Goal: Find specific page/section: Find specific page/section

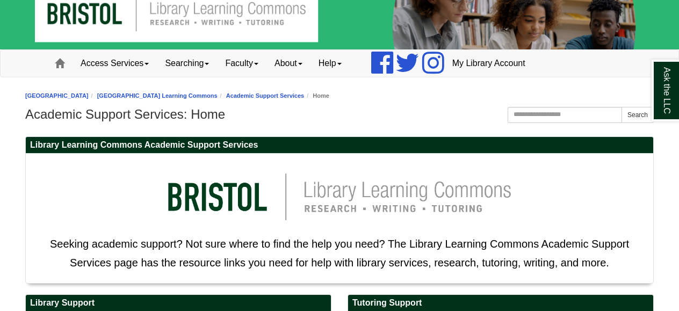
scroll to position [24, 0]
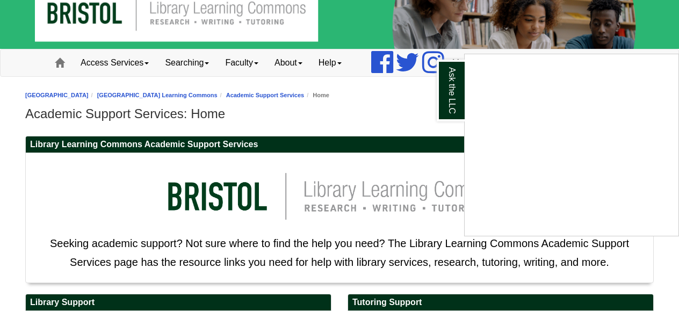
click at [417, 142] on div "Ask the LLC" at bounding box center [339, 155] width 679 height 311
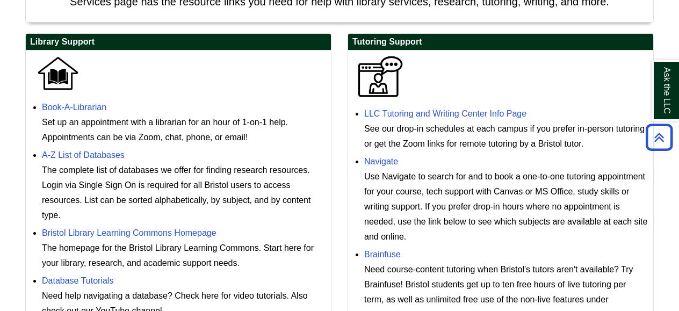
scroll to position [290, 0]
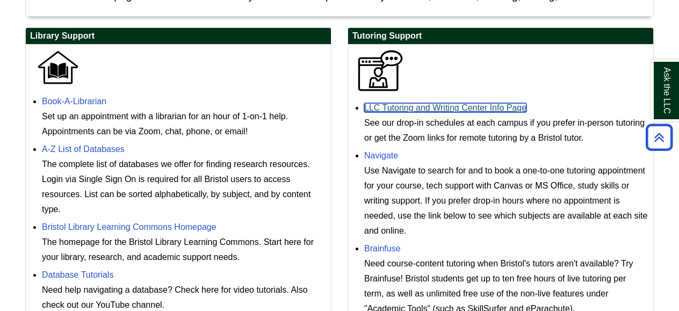
click at [438, 110] on link "LLC Tutoring and Writing Center Info Page" at bounding box center [445, 107] width 162 height 9
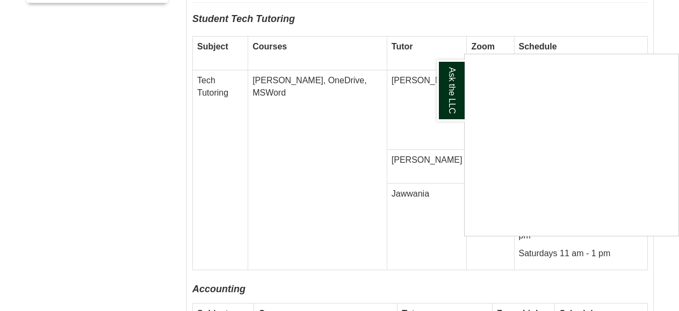
scroll to position [681, 0]
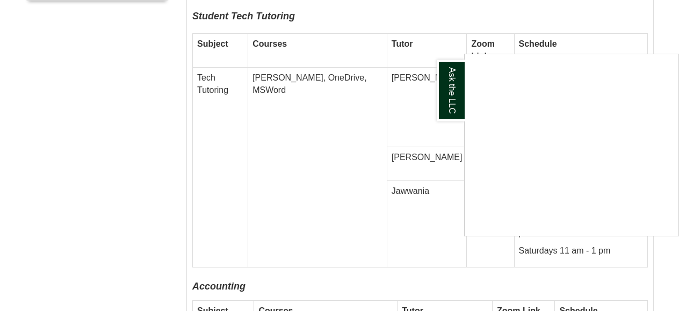
click at [400, 124] on div "Ask the LLC" at bounding box center [339, 155] width 679 height 311
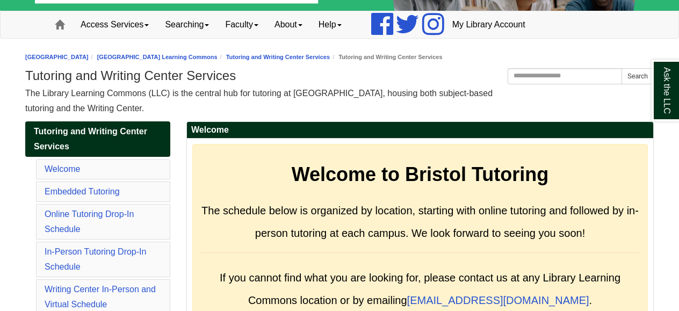
scroll to position [66, 0]
